Goal: Transaction & Acquisition: Obtain resource

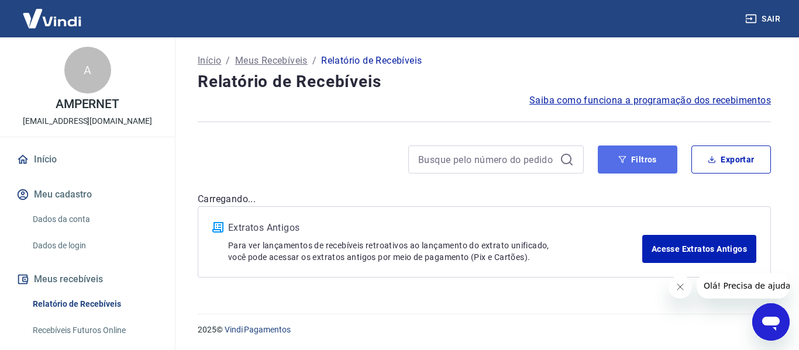
click at [648, 154] on button "Filtros" at bounding box center [638, 160] width 80 height 28
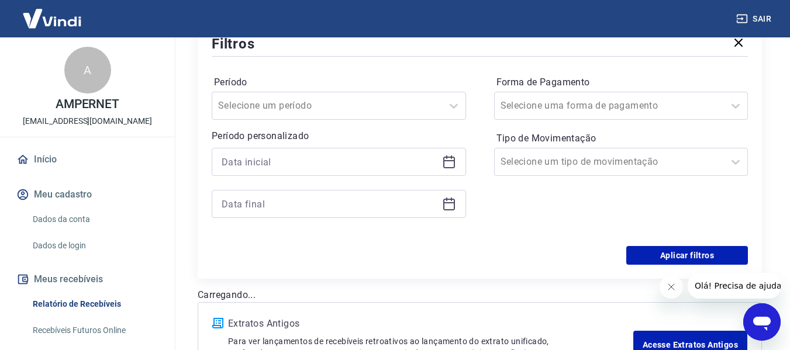
scroll to position [175, 0]
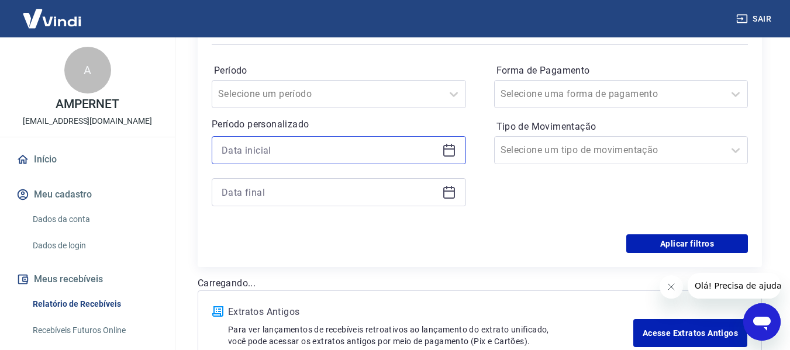
click at [349, 152] on input at bounding box center [330, 151] width 216 height 18
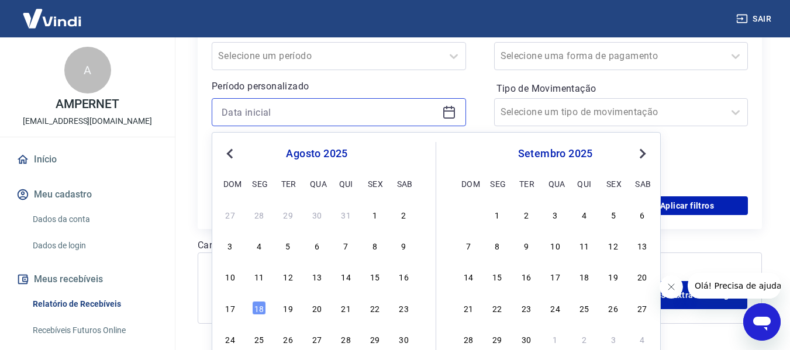
scroll to position [234, 0]
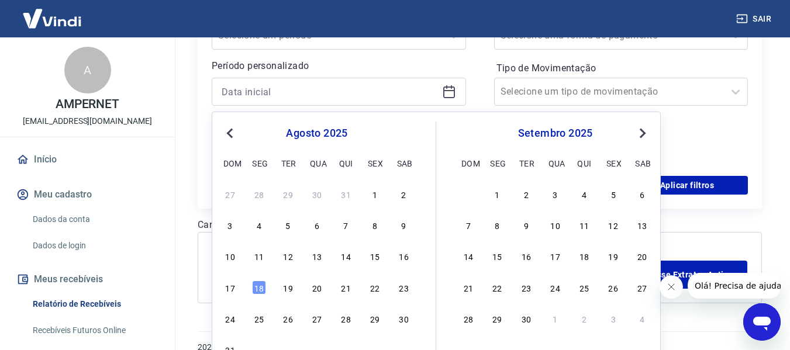
click at [223, 131] on button "Previous Month" at bounding box center [230, 133] width 14 height 14
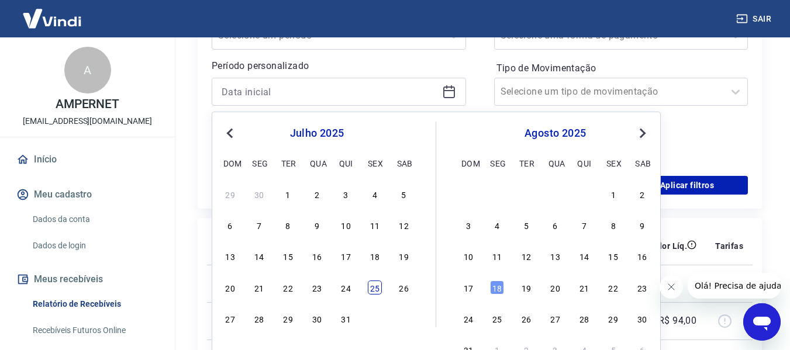
click at [375, 290] on div "25" at bounding box center [375, 288] width 14 height 14
type input "[DATE]"
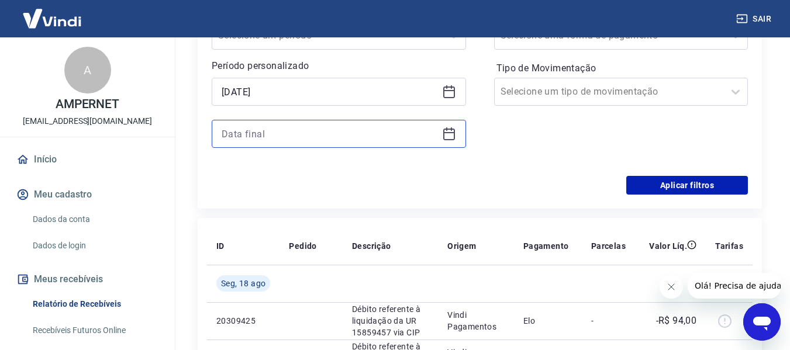
click at [433, 135] on input at bounding box center [330, 134] width 216 height 18
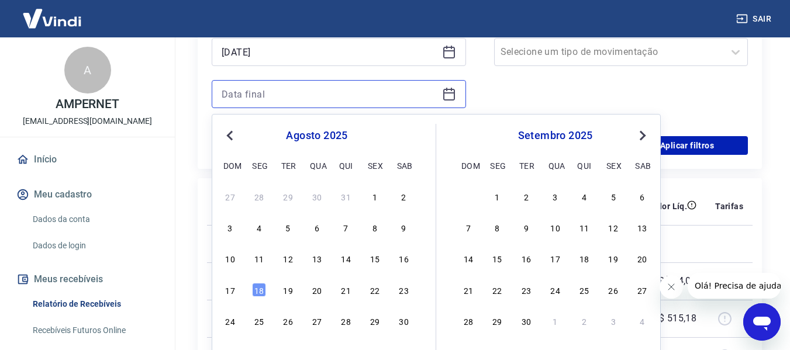
scroll to position [292, 0]
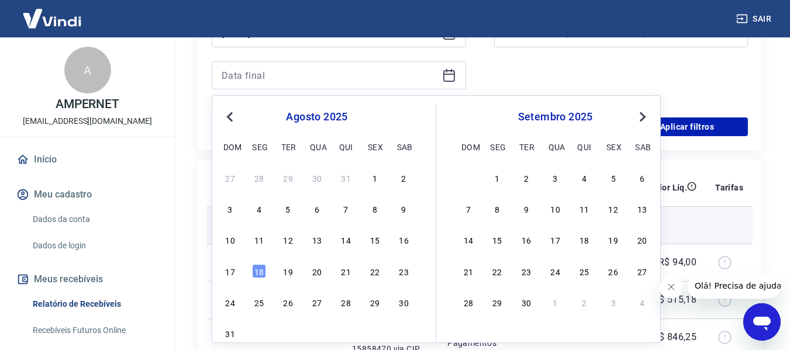
click at [644, 210] on div "13" at bounding box center [642, 209] width 14 height 14
type input "[DATE]"
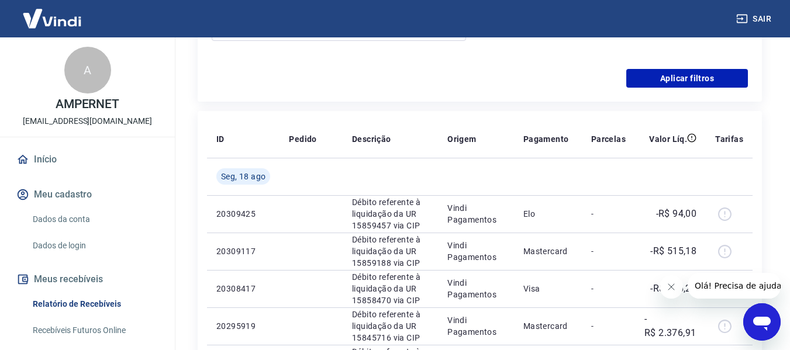
scroll to position [351, 0]
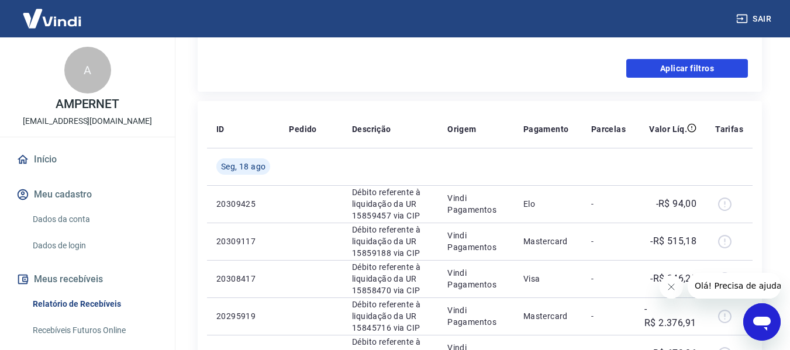
drag, startPoint x: 685, startPoint y: 73, endPoint x: 458, endPoint y: 231, distance: 276.5
click at [678, 74] on button "Aplicar filtros" at bounding box center [687, 68] width 122 height 19
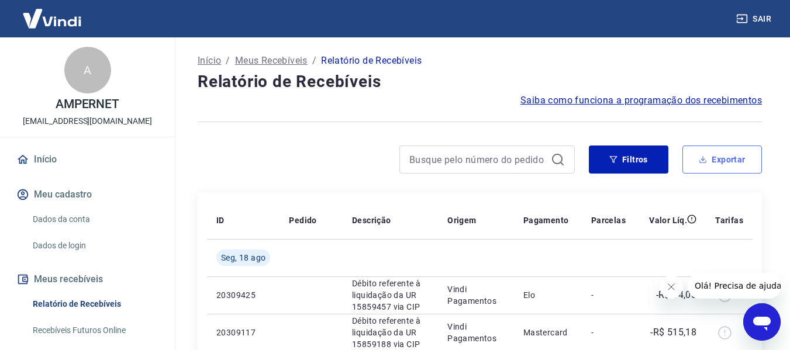
click at [733, 160] on button "Exportar" at bounding box center [723, 160] width 80 height 28
type input "[DATE]"
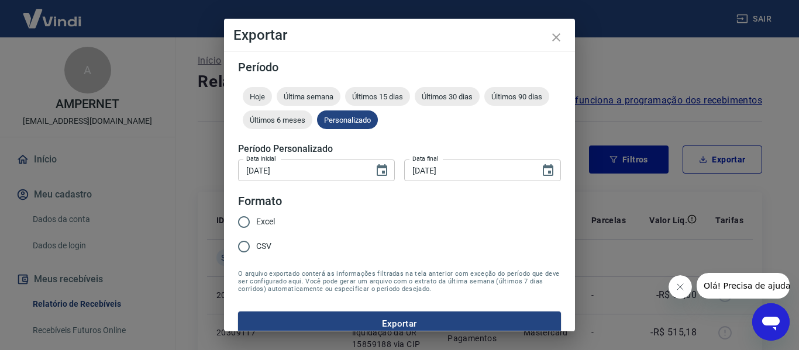
click at [247, 246] on input "CSV" at bounding box center [244, 247] width 25 height 25
radio input "true"
click at [501, 167] on input "[DATE]" at bounding box center [467, 171] width 127 height 22
click at [549, 171] on button "Choose date, selected date is 13 de set de 2025" at bounding box center [547, 170] width 23 height 23
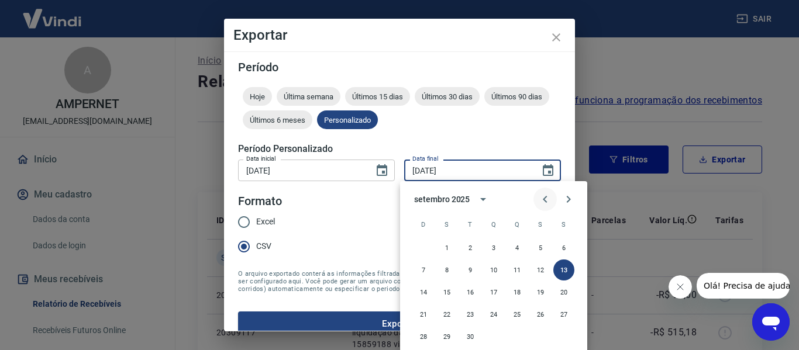
click at [545, 198] on icon "Previous month" at bounding box center [545, 199] width 4 height 7
click at [497, 294] on button "13" at bounding box center [493, 292] width 21 height 21
type input "[DATE]"
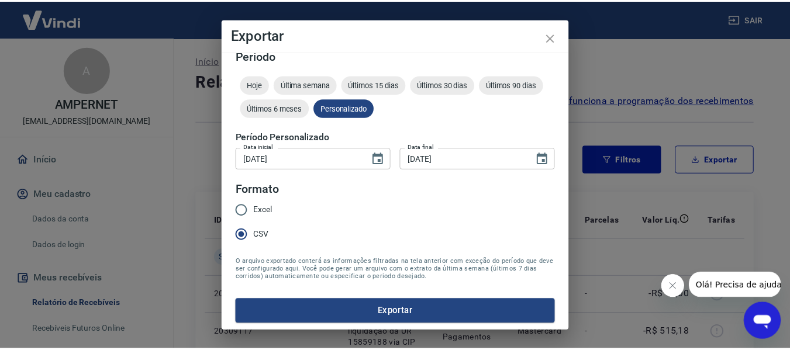
scroll to position [15, 0]
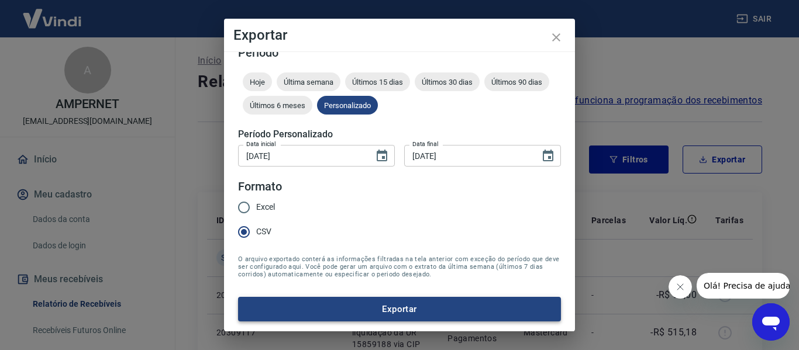
click at [390, 311] on button "Exportar" at bounding box center [399, 309] width 323 height 25
click at [556, 36] on icon "close" at bounding box center [556, 37] width 14 height 14
